Goal: Information Seeking & Learning: Check status

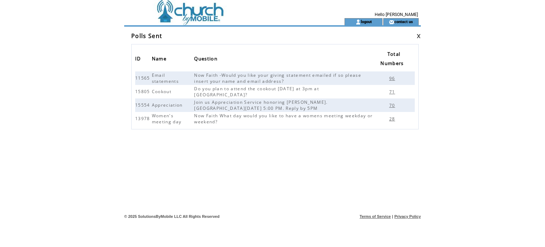
click at [419, 37] on link at bounding box center [419, 36] width 4 height 5
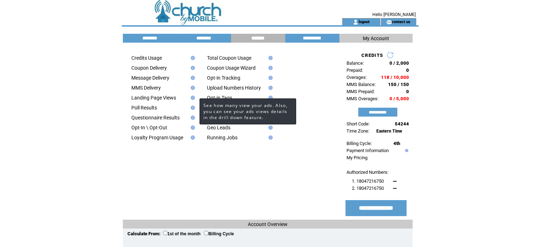
click at [193, 100] on img at bounding box center [192, 98] width 6 height 4
click at [192, 99] on img at bounding box center [192, 98] width 6 height 4
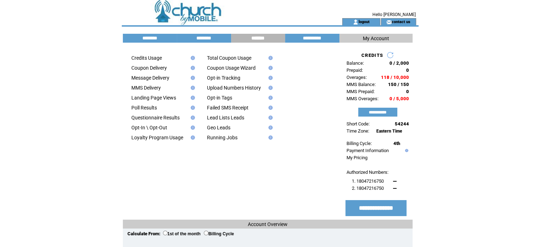
click at [192, 99] on img at bounding box center [192, 98] width 6 height 4
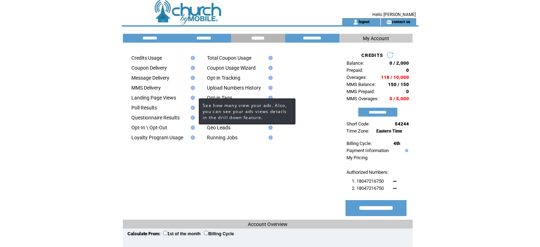
click at [192, 99] on img at bounding box center [192, 98] width 6 height 4
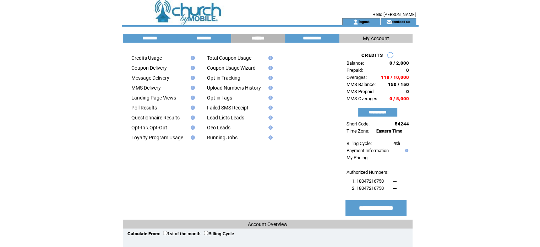
click at [164, 100] on link "Landing Page Views" at bounding box center [153, 98] width 45 height 6
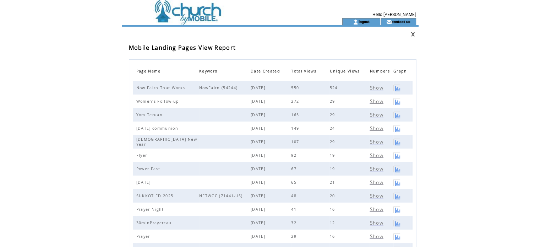
click at [539, 243] on html "**********" at bounding box center [270, 123] width 540 height 247
click at [396, 198] on link at bounding box center [396, 195] width 7 height 7
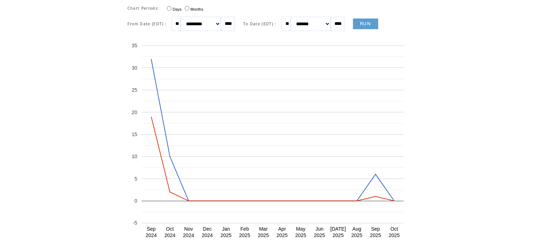
scroll to position [71, 0]
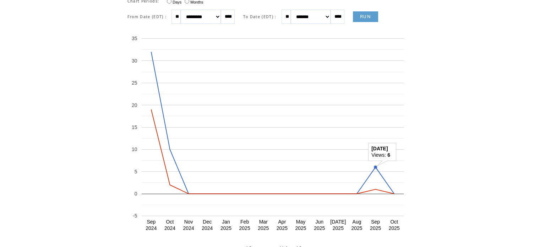
click at [374, 167] on circle "A chart." at bounding box center [375, 166] width 3 height 3
click at [149, 108] on circle "A chart." at bounding box center [150, 109] width 3 height 3
click at [378, 20] on link "RUN" at bounding box center [365, 16] width 25 height 11
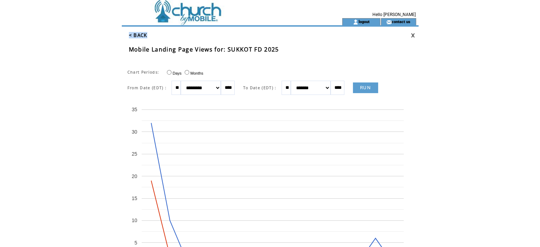
drag, startPoint x: 383, startPoint y: 31, endPoint x: 413, endPoint y: 35, distance: 30.1
click at [413, 35] on td "< BACK Mobile Landing Page Views for: SUKKOT FD 2025" at bounding box center [270, 42] width 297 height 30
click at [413, 35] on link at bounding box center [413, 35] width 4 height 5
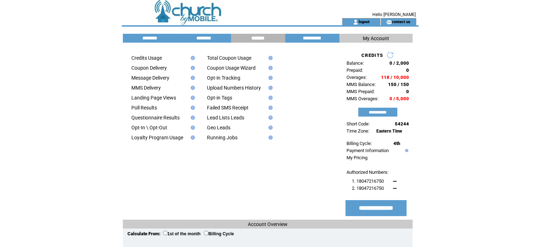
click at [186, 82] on td at bounding box center [157, 83] width 62 height 4
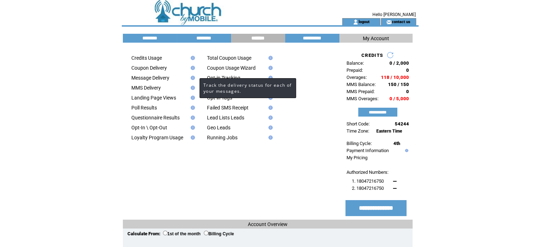
click at [192, 78] on img at bounding box center [192, 78] width 6 height 4
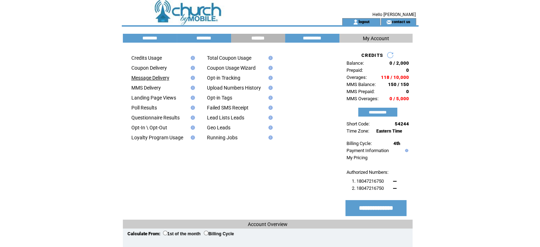
click at [157, 78] on link "Message Delivery" at bounding box center [150, 78] width 38 height 6
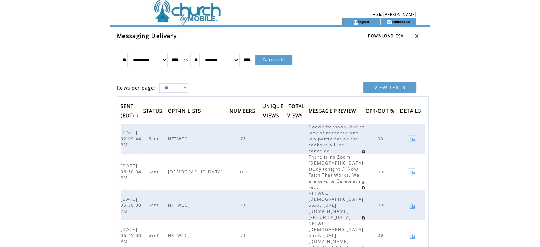
click at [415, 135] on link at bounding box center [411, 138] width 7 height 7
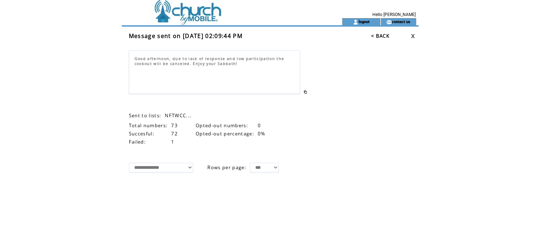
click at [412, 37] on link at bounding box center [413, 36] width 4 height 5
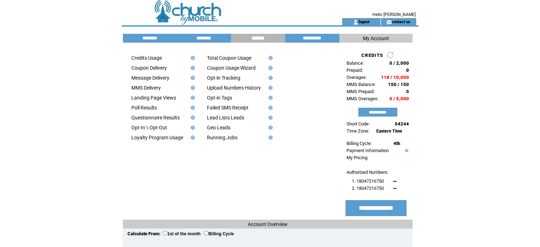
click at [182, 62] on td at bounding box center [157, 63] width 62 height 4
drag, startPoint x: 182, startPoint y: 62, endPoint x: 162, endPoint y: 80, distance: 26.4
click at [162, 80] on tbody "Credits Usage Coupon Delivery Message Delivery MMS Delivery Landing Page Views …" at bounding box center [161, 99] width 70 height 89
click at [165, 80] on link "Message Delivery" at bounding box center [150, 78] width 38 height 6
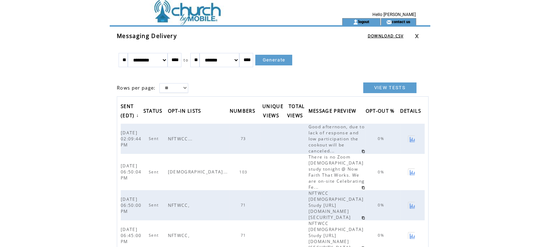
click at [415, 202] on link at bounding box center [411, 205] width 7 height 7
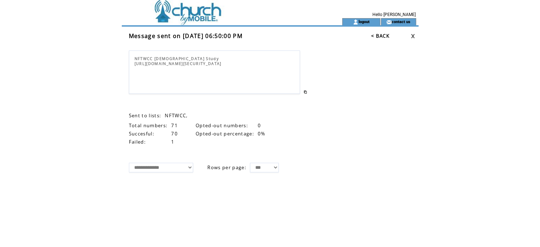
click at [261, 128] on span "0" at bounding box center [259, 125] width 3 height 6
click at [379, 34] on link "< BACK" at bounding box center [380, 36] width 18 height 6
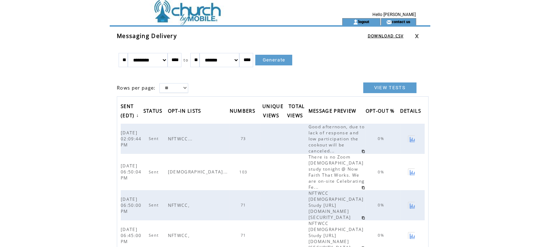
click at [157, 59] on select "******* ******** ***** ***** *** **** **** ****** ********* ******* ******** **…" at bounding box center [148, 60] width 40 height 14
click at [156, 58] on select "******* ******** ***** ***** *** **** **** ****** ********* ******* ******** **…" at bounding box center [148, 60] width 40 height 14
click at [128, 53] on select "******* ******** ***** ***** *** **** **** ****** ********* ******* ******** **…" at bounding box center [148, 60] width 40 height 14
click at [159, 58] on select "******* ******** ***** ***** *** **** **** ****** ********* ******* ******** **…" at bounding box center [148, 60] width 40 height 14
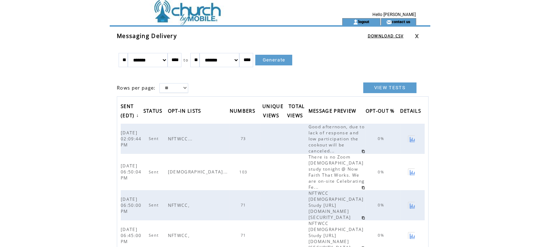
click at [159, 58] on select "******* ******** ***** ***** *** **** **** ****** ********* ******* ******** **…" at bounding box center [148, 60] width 40 height 14
select select "*"
click at [128, 53] on select "******* ******** ***** ***** *** **** **** ****** ********* ******* ******** **…" at bounding box center [148, 60] width 40 height 14
click at [281, 62] on link "Generate" at bounding box center [273, 60] width 37 height 11
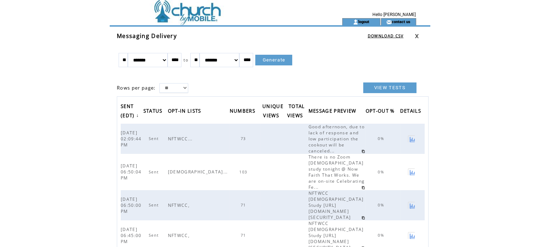
click at [280, 59] on link "Generate" at bounding box center [273, 60] width 37 height 11
click at [272, 62] on link "Generate" at bounding box center [273, 60] width 37 height 11
click at [388, 89] on link "VIEW TESTS" at bounding box center [389, 87] width 53 height 11
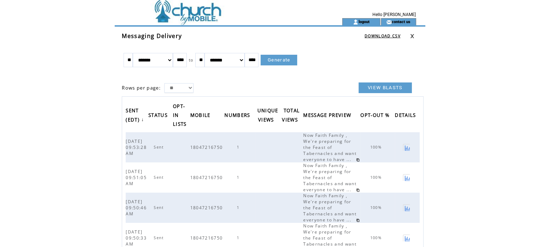
click at [388, 89] on link "VIEW BLASTS" at bounding box center [385, 87] width 53 height 11
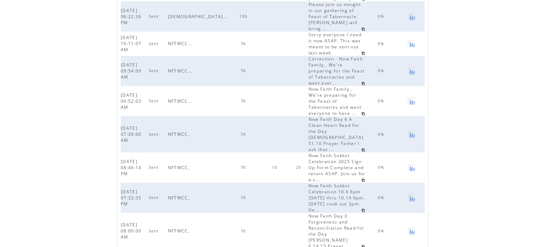
scroll to position [260, 0]
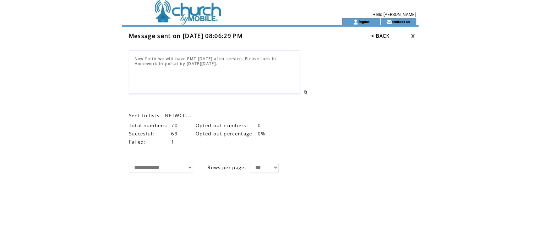
click at [411, 37] on link at bounding box center [413, 36] width 4 height 5
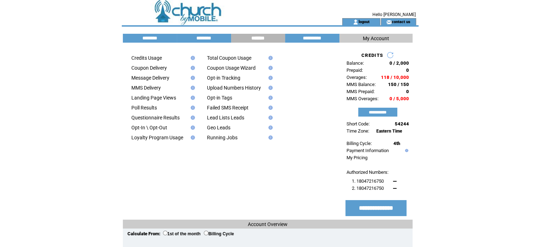
click at [338, 189] on td "Credits Usage Coupon Delivery Message Delivery MMS Delivery Landing Page Views …" at bounding box center [231, 132] width 217 height 173
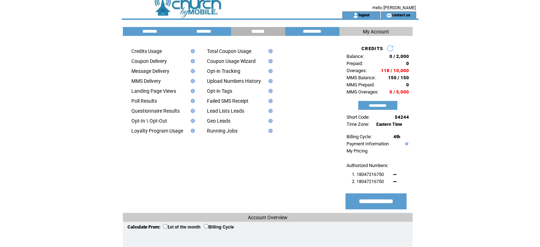
scroll to position [9, 0]
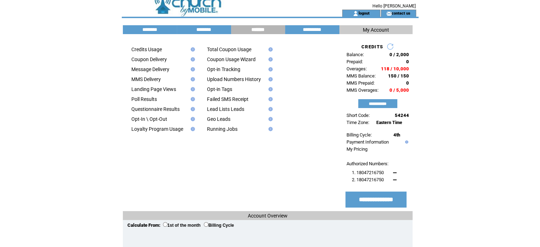
click at [255, 28] on input "*******" at bounding box center [258, 30] width 53 height 6
drag, startPoint x: 255, startPoint y: 28, endPoint x: 143, endPoint y: 52, distance: 114.4
click at [143, 52] on td at bounding box center [157, 54] width 62 height 4
click at [144, 49] on link "Credits Usage" at bounding box center [146, 50] width 31 height 6
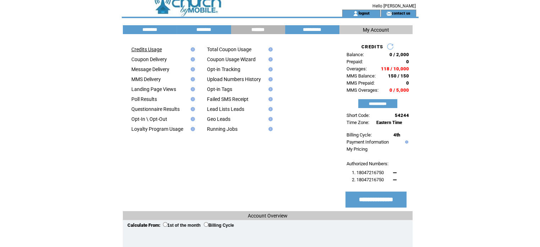
click at [144, 49] on link "Credits Usage" at bounding box center [146, 50] width 31 height 6
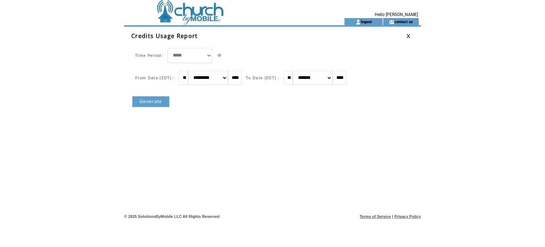
click at [148, 101] on link "Generate" at bounding box center [150, 101] width 37 height 11
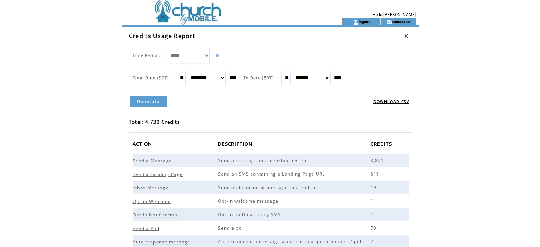
click at [514, 225] on html "**********" at bounding box center [270, 123] width 540 height 247
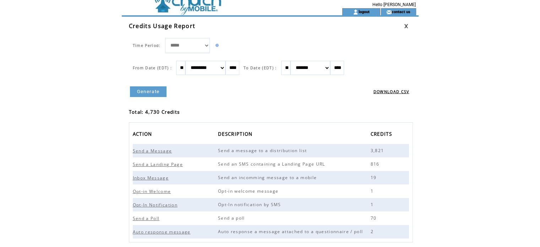
scroll to position [14, 0]
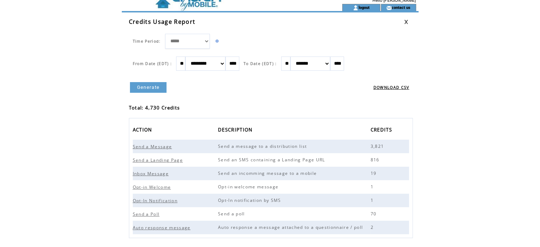
click at [151, 214] on span "Send a Poll" at bounding box center [147, 214] width 29 height 6
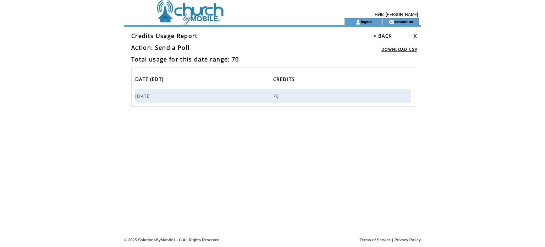
click at [416, 35] on link at bounding box center [415, 36] width 4 height 5
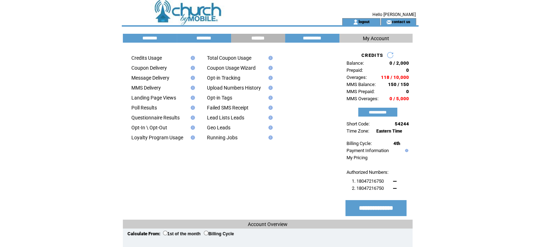
click at [165, 107] on td "Poll Results" at bounding box center [157, 108] width 62 height 6
click at [163, 100] on link "Landing Page Views" at bounding box center [153, 98] width 45 height 6
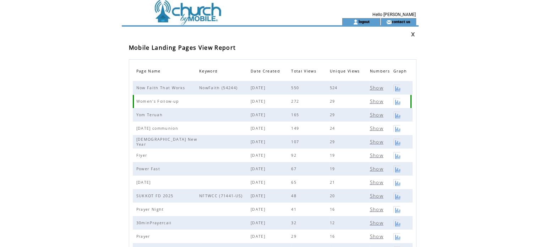
click at [163, 101] on span "Women's Follow-up" at bounding box center [158, 101] width 45 height 5
click at [379, 88] on span "Show" at bounding box center [376, 88] width 13 height 6
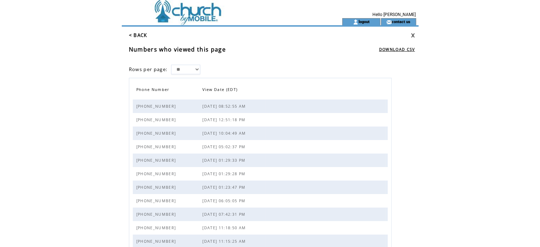
click at [379, 88] on th at bounding box center [326, 91] width 120 height 18
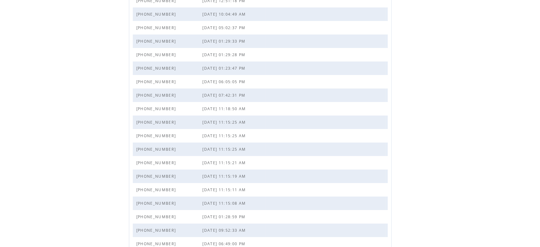
scroll to position [164, 0]
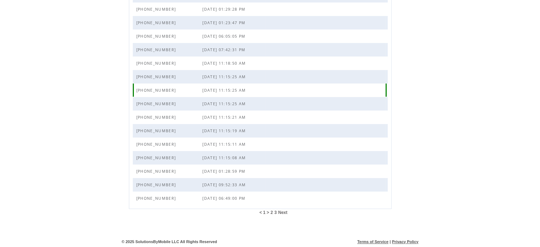
click at [379, 88] on td at bounding box center [326, 89] width 120 height 13
click at [363, 86] on td at bounding box center [326, 89] width 120 height 13
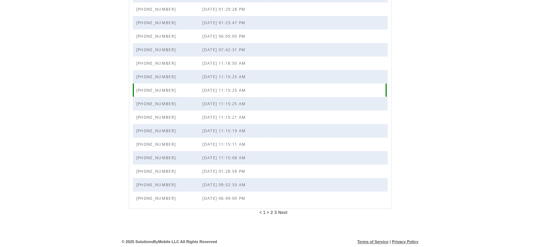
click at [363, 86] on td at bounding box center [326, 89] width 120 height 13
drag, startPoint x: 363, startPoint y: 86, endPoint x: 331, endPoint y: 87, distance: 32.3
click at [331, 87] on td at bounding box center [326, 89] width 120 height 13
click at [227, 95] on td "10/06/2024 11:15:25 AM" at bounding box center [233, 89] width 63 height 13
click at [167, 103] on span "(804) 721-6750" at bounding box center [157, 103] width 42 height 5
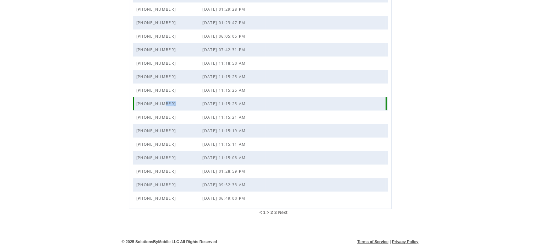
click at [167, 103] on span "(804) 721-6750" at bounding box center [157, 103] width 42 height 5
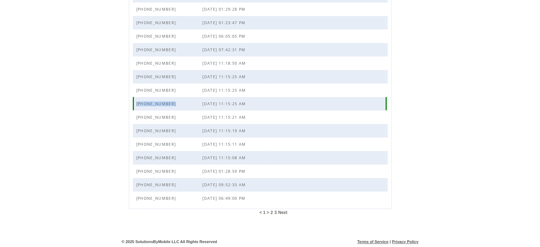
click at [167, 103] on span "(804) 721-6750" at bounding box center [157, 103] width 42 height 5
click at [271, 212] on span "2" at bounding box center [272, 212] width 2 height 5
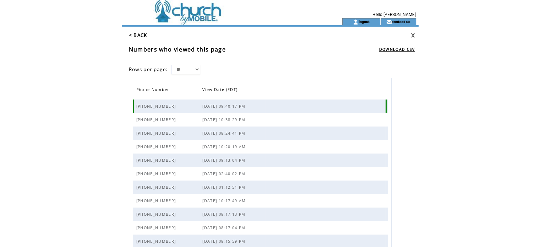
click at [208, 104] on span "08/14/2024 09:40:17 PM" at bounding box center [224, 106] width 45 height 5
click at [213, 108] on span "08/14/2024 09:40:17 PM" at bounding box center [224, 106] width 45 height 5
click at [249, 110] on td "08/14/2024 09:40:17 PM" at bounding box center [233, 105] width 63 height 13
click at [196, 69] on select "** ** ***" at bounding box center [185, 70] width 29 height 10
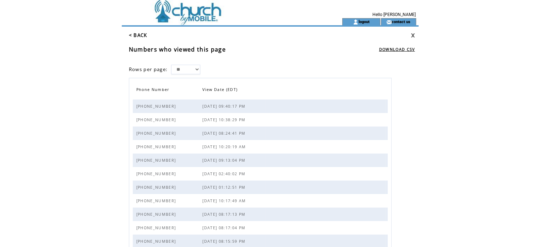
select select "**"
click at [172, 65] on select "** ** ***" at bounding box center [185, 70] width 29 height 10
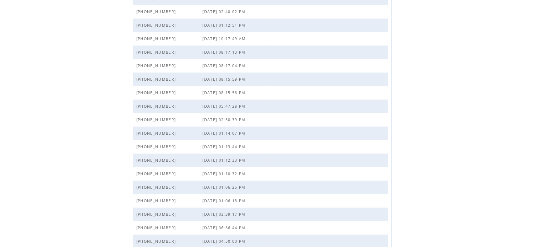
scroll to position [569, 0]
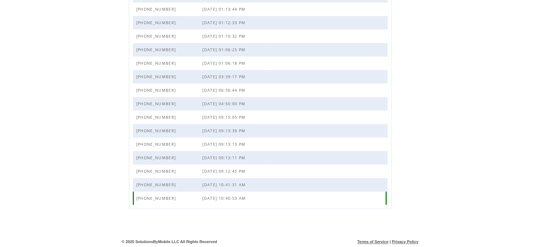
click at [142, 198] on span "(804) 721-6750" at bounding box center [157, 198] width 42 height 5
click at [387, 198] on div at bounding box center [387, 197] width 2 height 13
click at [387, 179] on div at bounding box center [387, 184] width 2 height 13
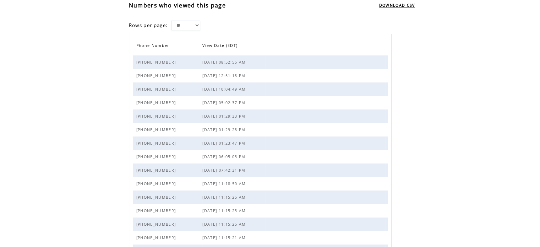
scroll to position [0, 0]
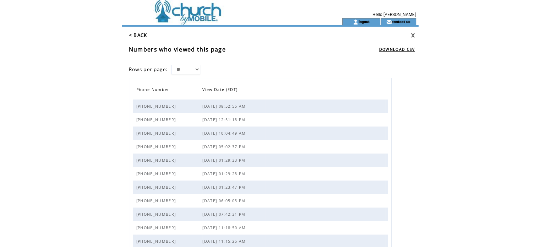
click at [413, 36] on link at bounding box center [413, 35] width 4 height 5
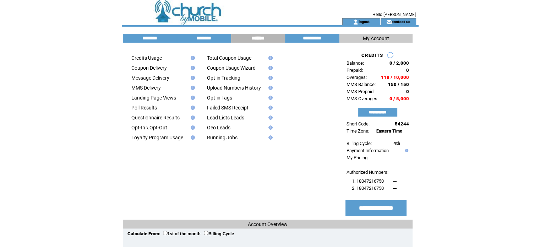
click at [149, 120] on link "Questionnaire Results" at bounding box center [155, 118] width 48 height 6
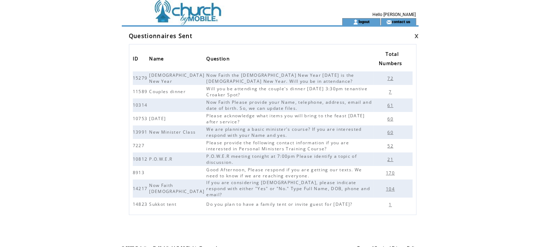
click at [416, 34] on link at bounding box center [416, 36] width 4 height 5
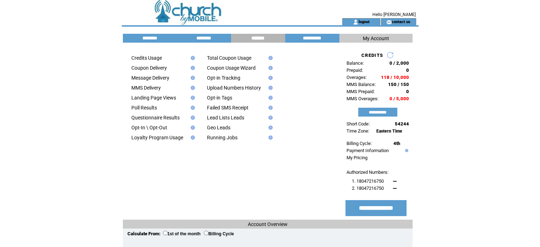
click at [366, 18] on td "logout" at bounding box center [361, 21] width 38 height 7
click at [365, 21] on link "logout" at bounding box center [363, 21] width 11 height 5
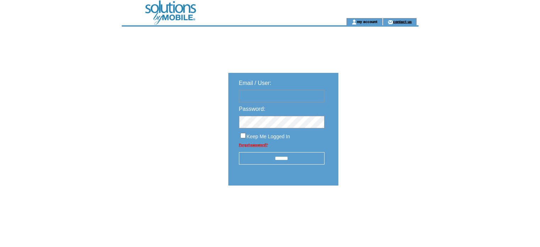
click at [401, 22] on link "contact us" at bounding box center [402, 21] width 19 height 5
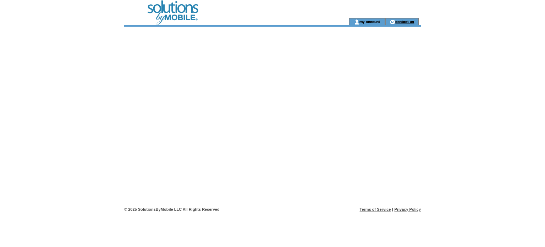
click at [403, 20] on link "contact us" at bounding box center [405, 21] width 19 height 5
click at [402, 23] on link "contact us" at bounding box center [405, 21] width 19 height 5
